Goal: Communication & Community: Answer question/provide support

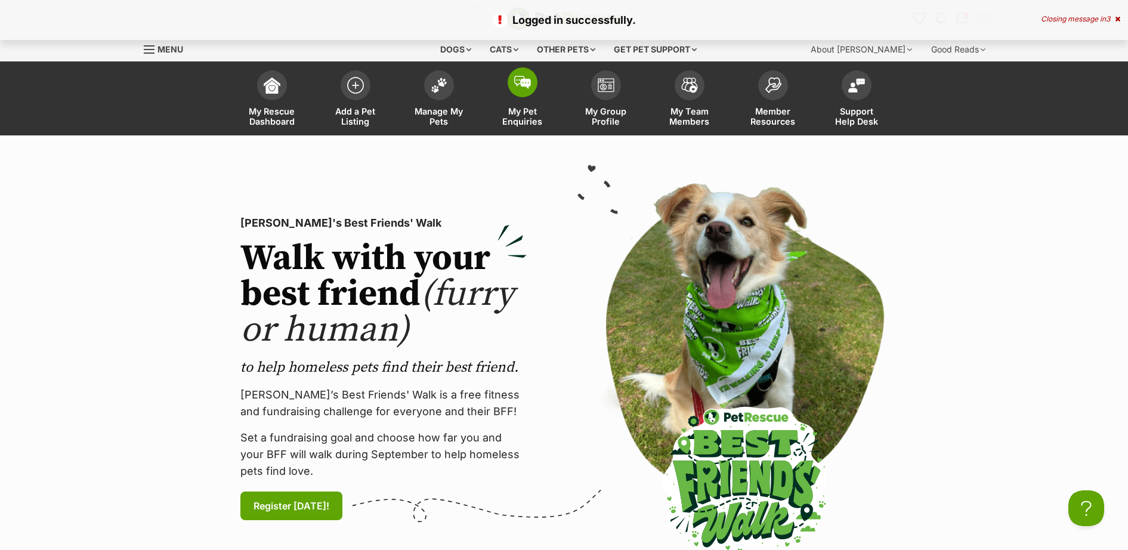
click at [522, 87] on img at bounding box center [522, 82] width 17 height 13
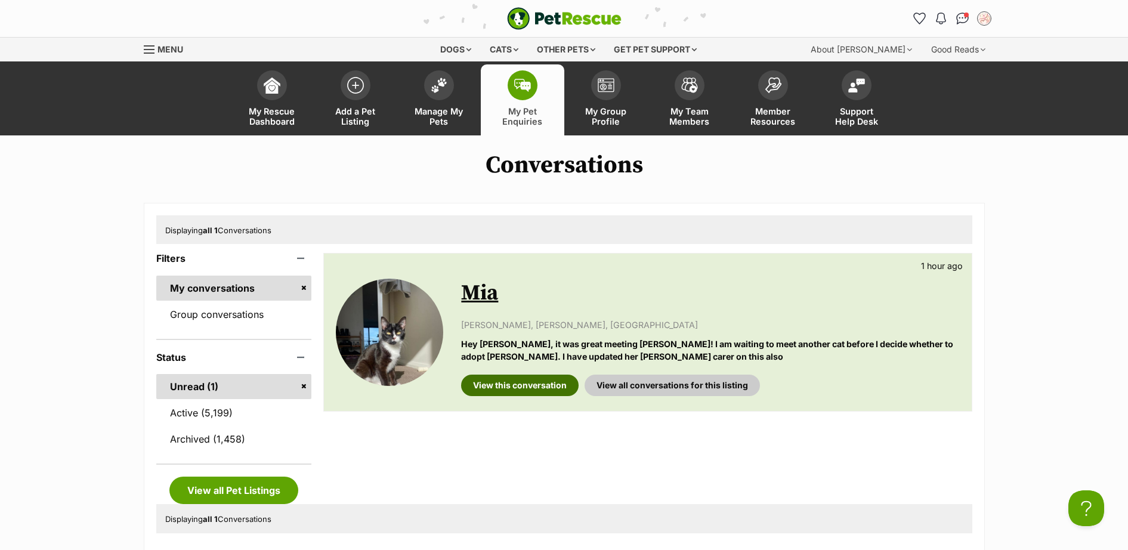
click at [531, 386] on link "View this conversation" at bounding box center [520, 385] width 118 height 21
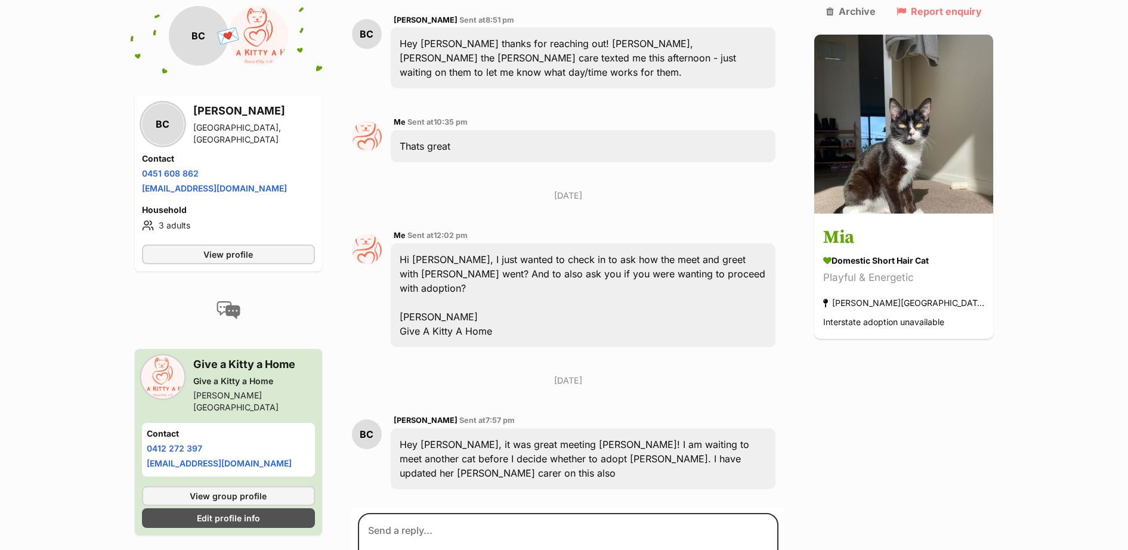
scroll to position [1483, 0]
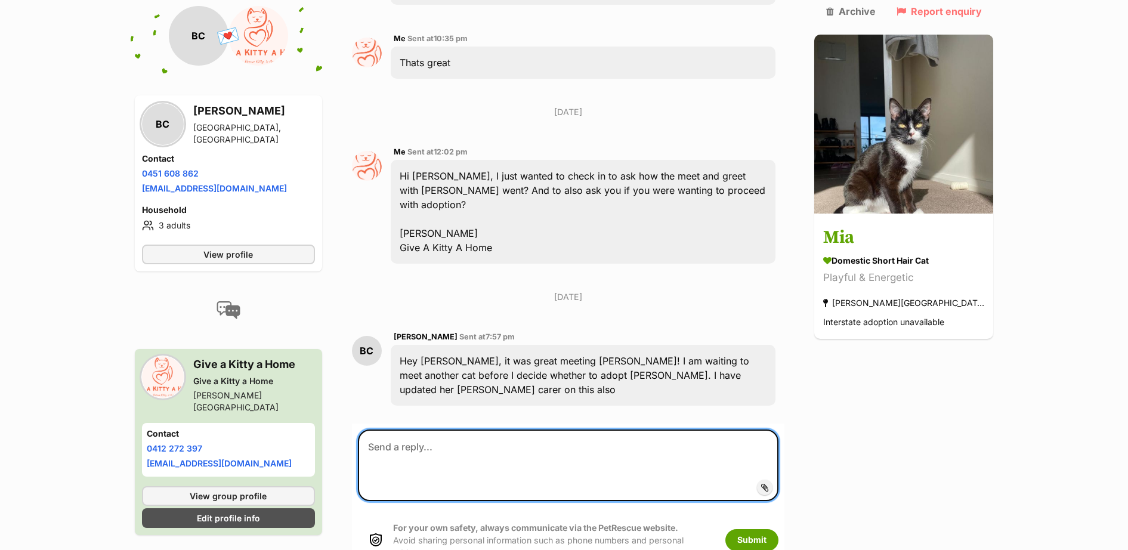
click at [594, 430] on textarea at bounding box center [568, 466] width 421 height 72
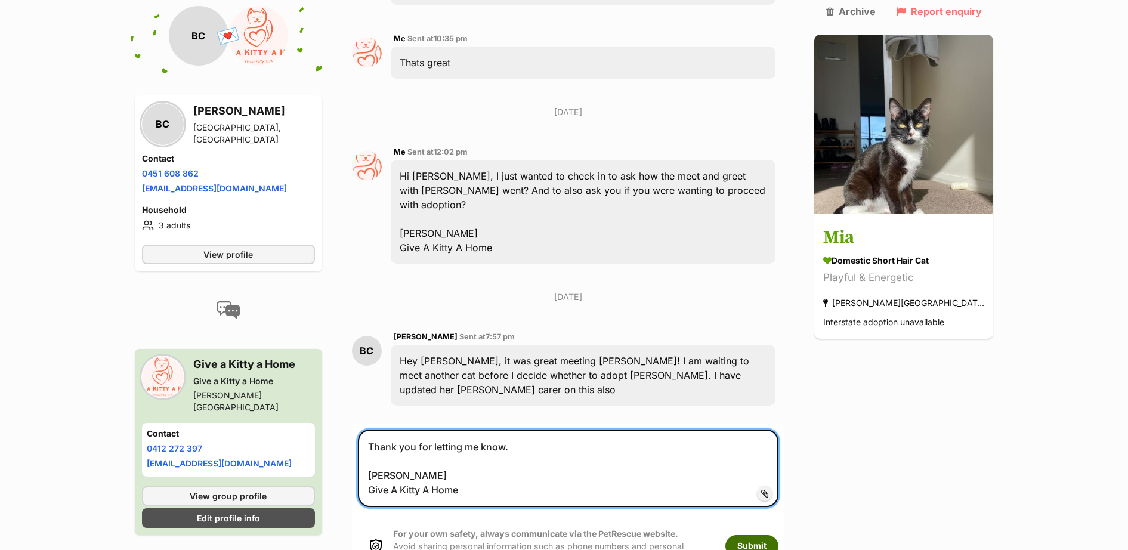
type textarea "Thank you for letting me know. Belinda Give A Kitty A Home"
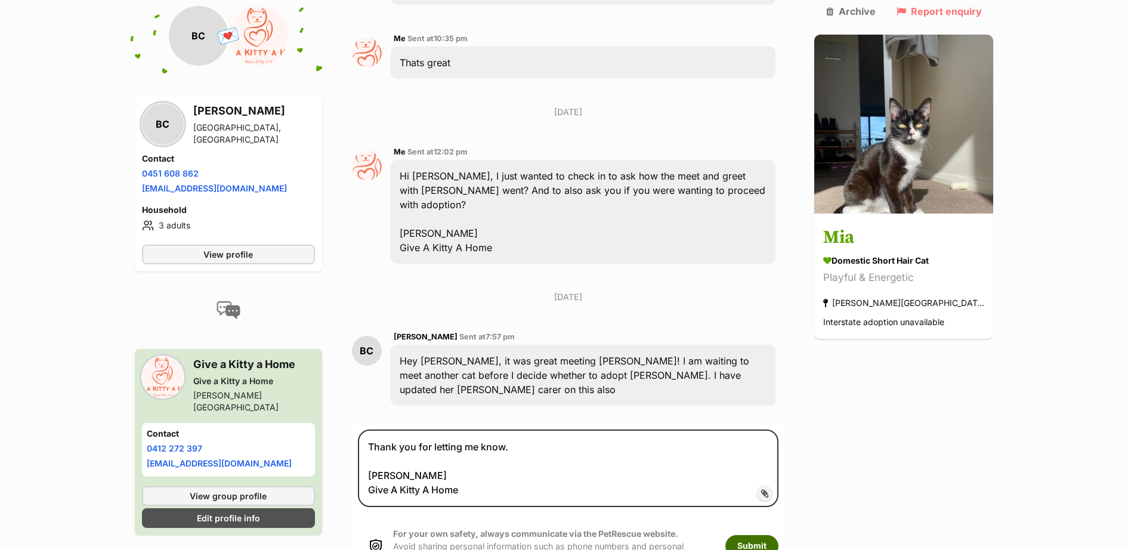
click at [764, 535] on button "Submit" at bounding box center [752, 545] width 53 height 21
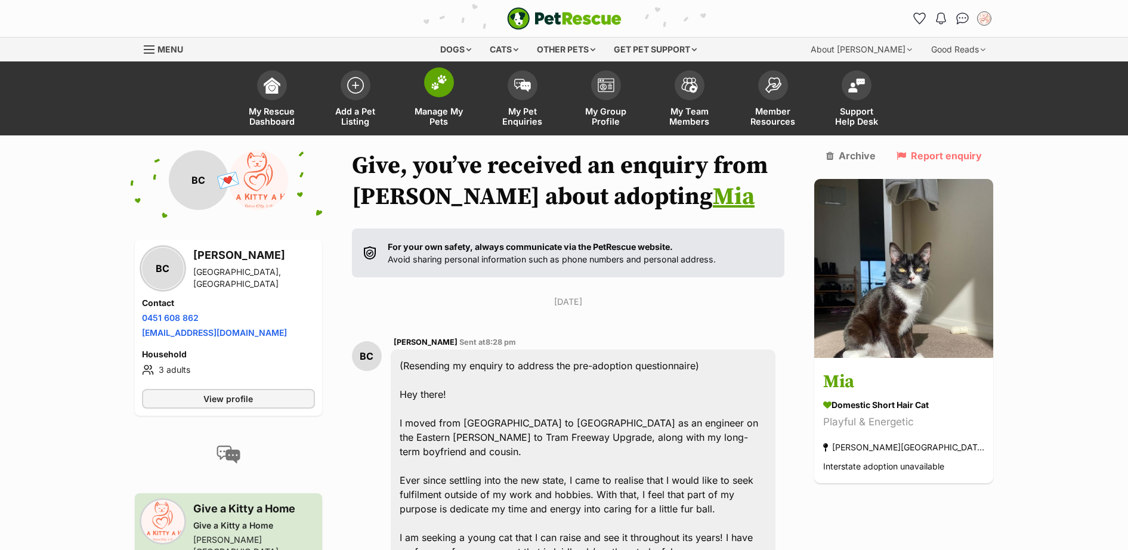
click at [442, 81] on img at bounding box center [439, 83] width 17 height 16
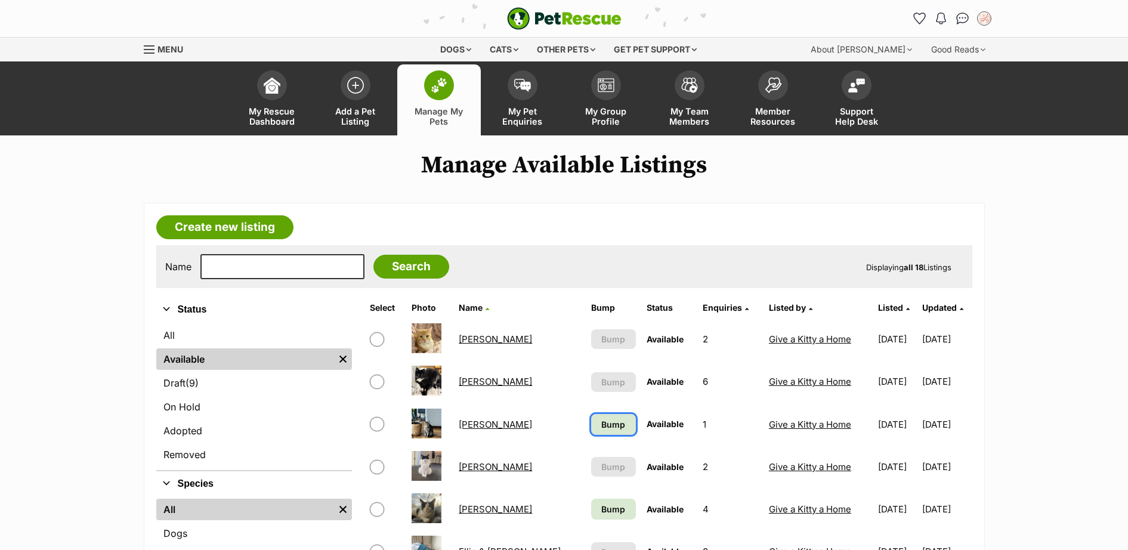
click at [591, 427] on link "Bump" at bounding box center [613, 424] width 45 height 21
click at [602, 508] on span "Bump" at bounding box center [614, 509] width 24 height 13
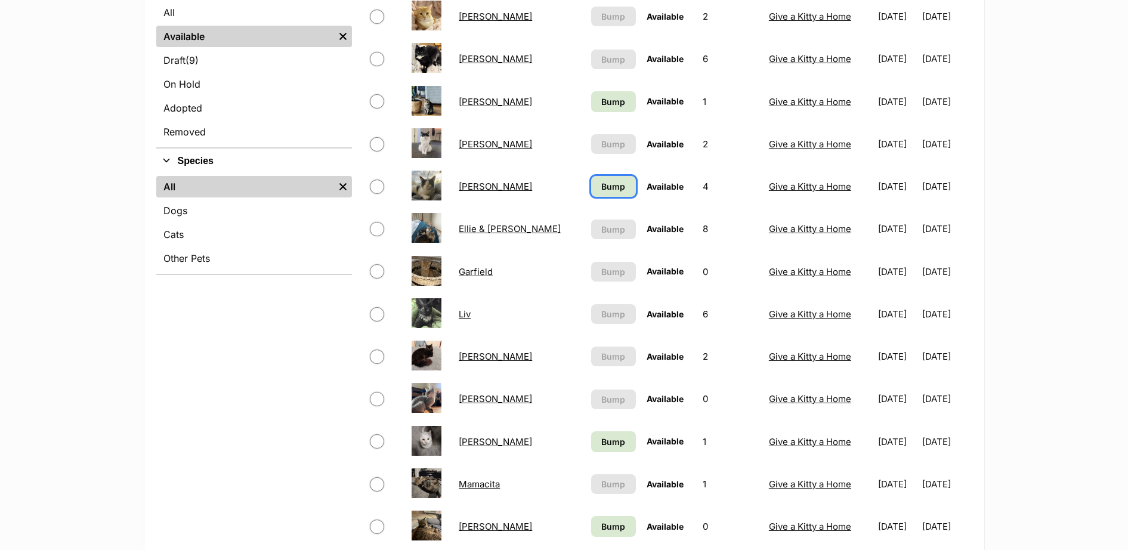
scroll to position [348, 0]
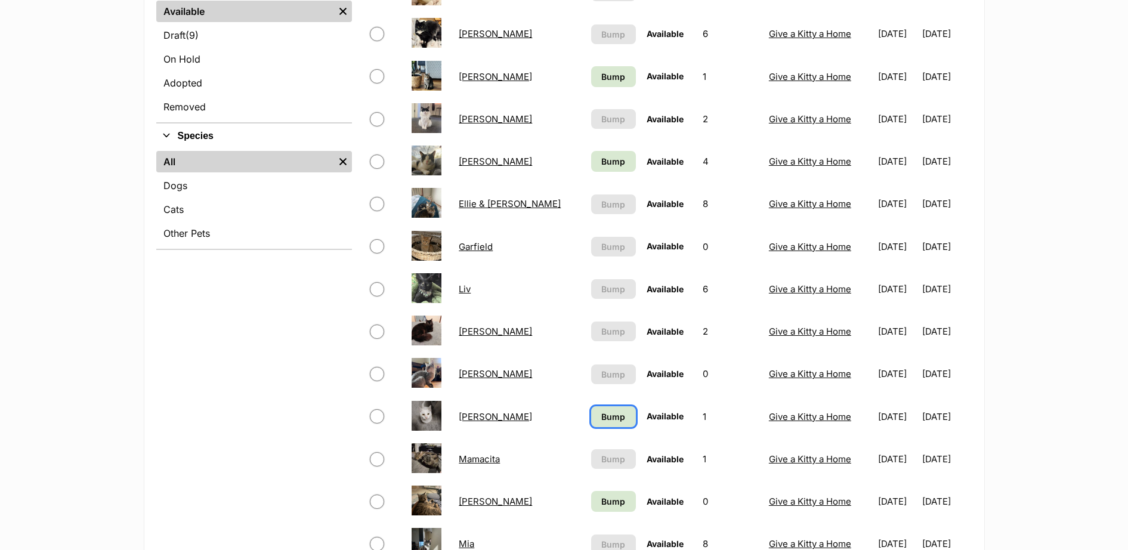
click at [591, 409] on link "Bump" at bounding box center [613, 416] width 45 height 21
click at [591, 504] on link "Bump" at bounding box center [613, 501] width 45 height 21
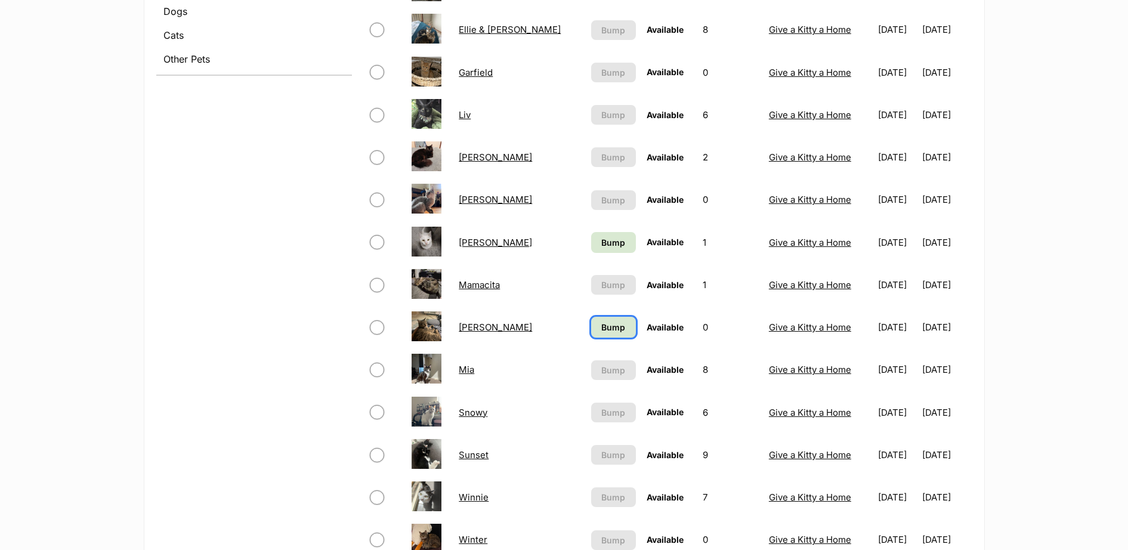
scroll to position [696, 0]
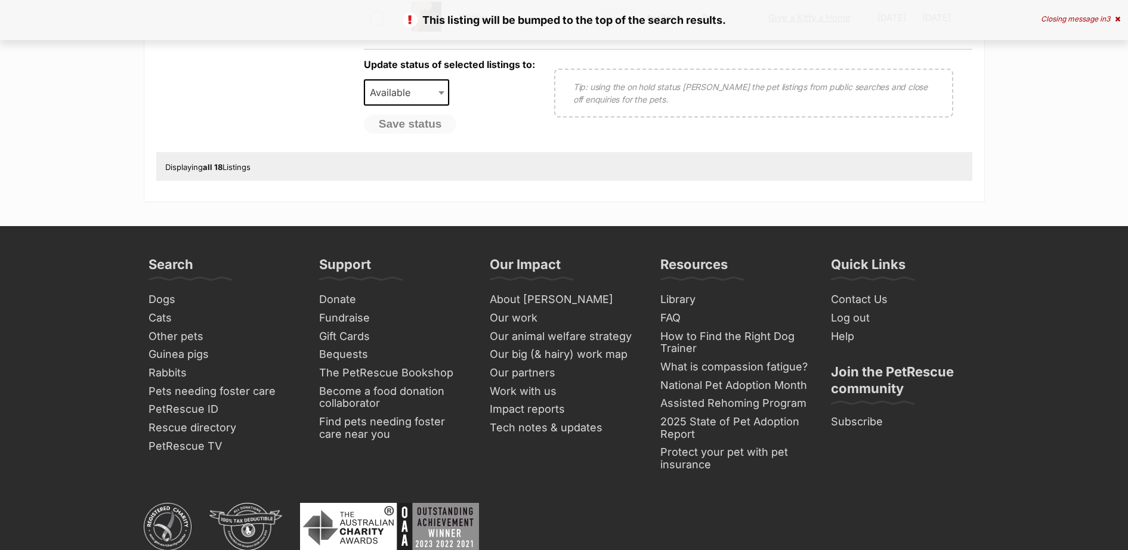
scroll to position [348, 0]
